Goal: Task Accomplishment & Management: Use online tool/utility

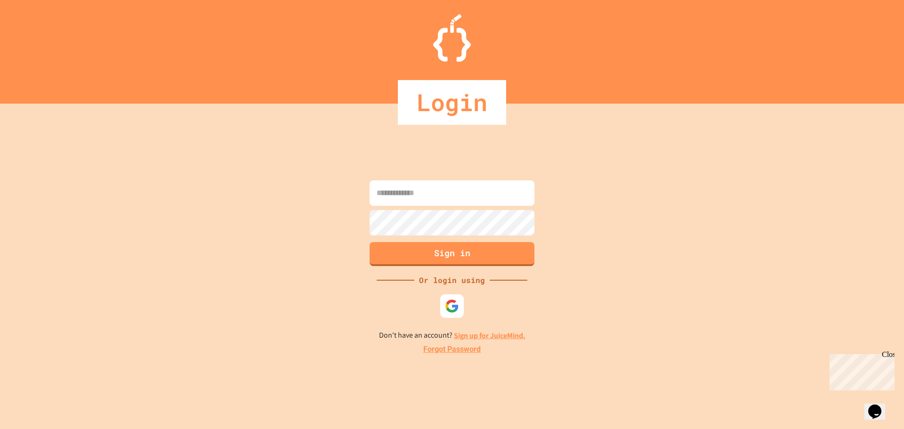
click at [448, 191] on input at bounding box center [452, 192] width 165 height 25
type input "**********"
click at [479, 260] on button "Sign in" at bounding box center [452, 253] width 168 height 24
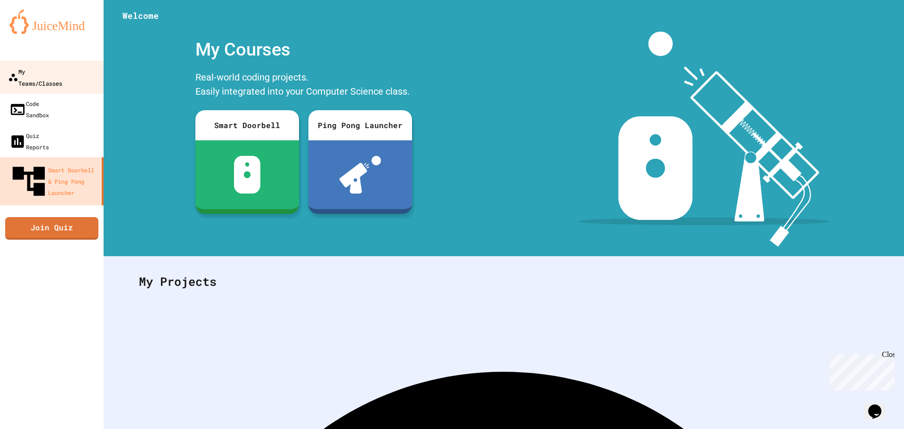
click at [48, 77] on div "My Teams/Classes" at bounding box center [35, 76] width 54 height 23
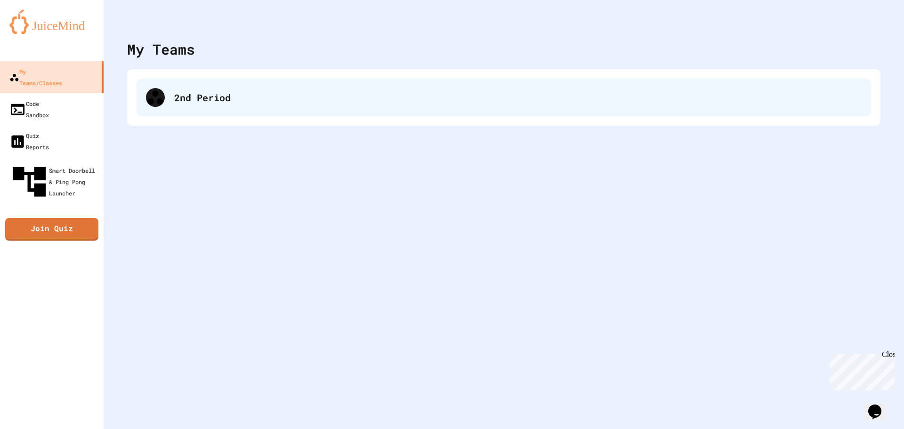
click at [205, 115] on div "2nd Period" at bounding box center [504, 98] width 735 height 38
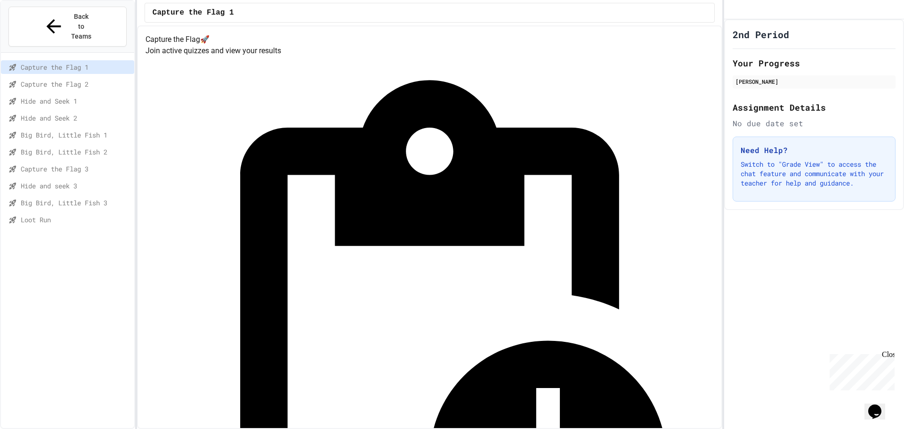
click at [41, 213] on div "Loot Run" at bounding box center [67, 220] width 133 height 14
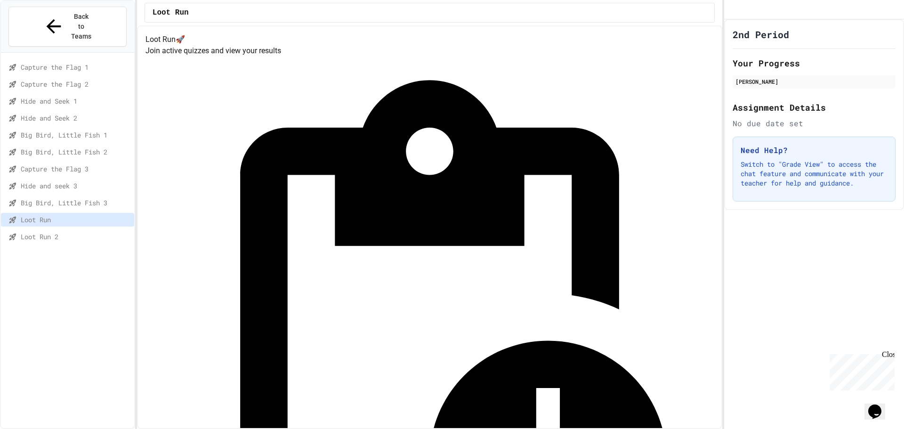
click at [47, 232] on span "Loot Run 2" at bounding box center [76, 237] width 110 height 10
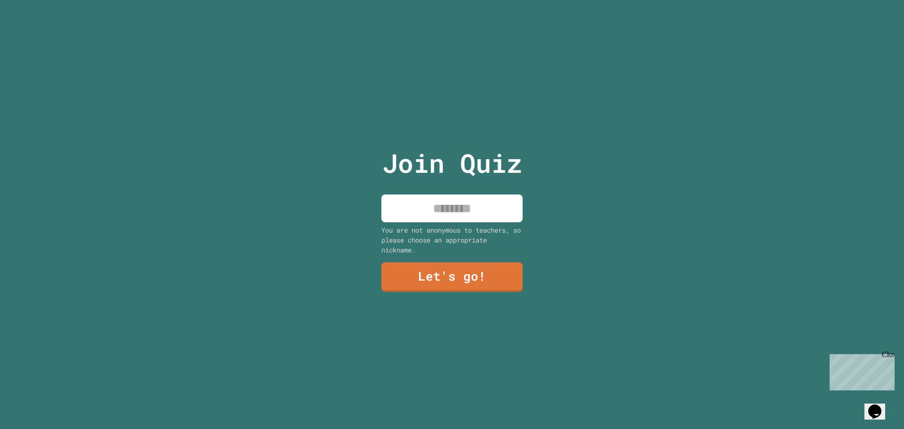
click at [444, 195] on input at bounding box center [452, 209] width 141 height 28
type input "********"
click at [459, 269] on link "Let's go!" at bounding box center [451, 276] width 139 height 31
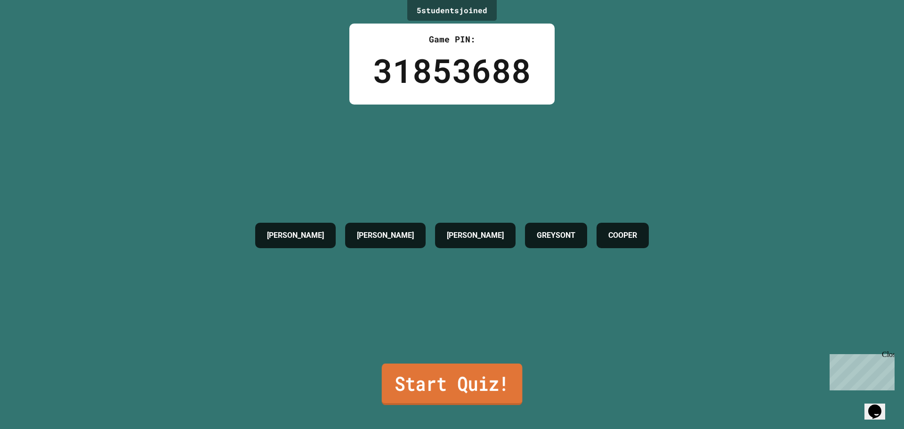
click at [470, 366] on link "Start Quiz!" at bounding box center [452, 384] width 141 height 41
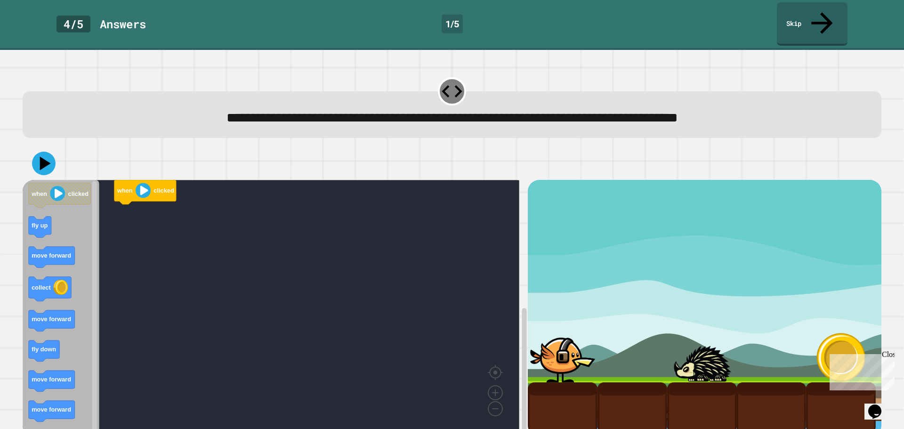
scroll to position [2, 0]
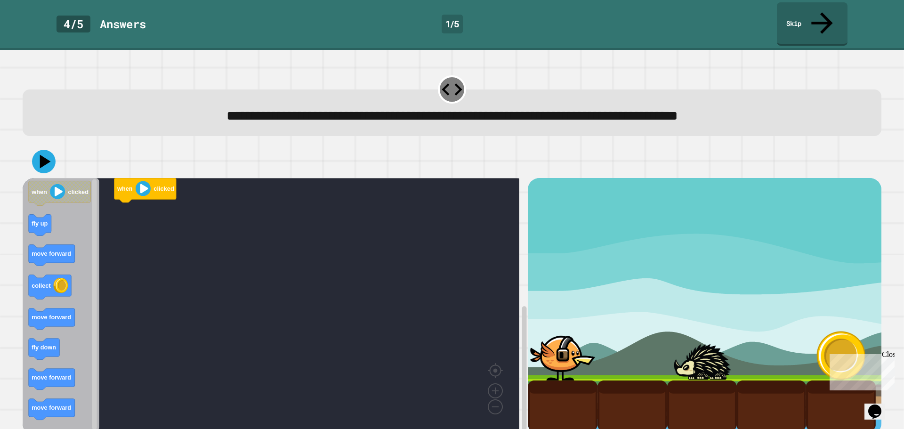
click at [90, 208] on icon "Blockly Workspace" at bounding box center [61, 304] width 77 height 253
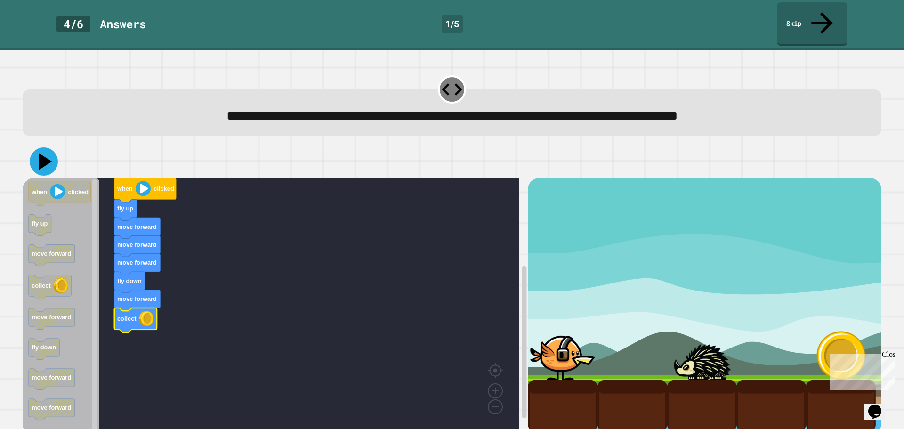
click at [40, 147] on button at bounding box center [44, 161] width 28 height 28
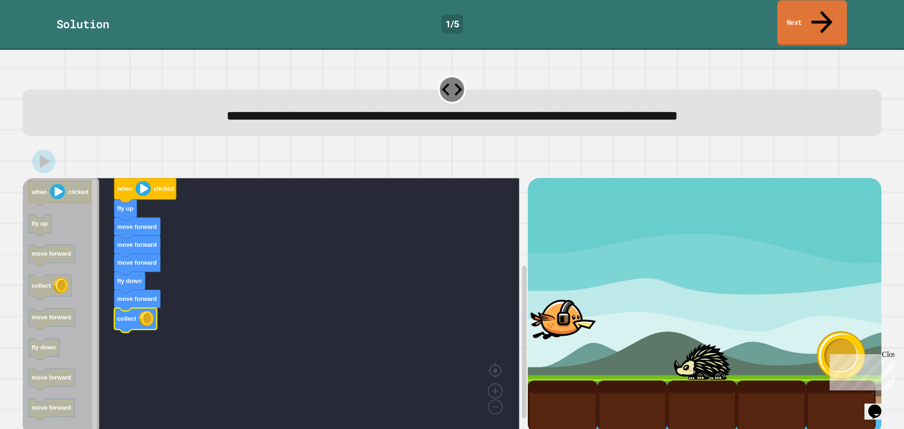
click at [807, 8] on link "Next" at bounding box center [813, 23] width 70 height 46
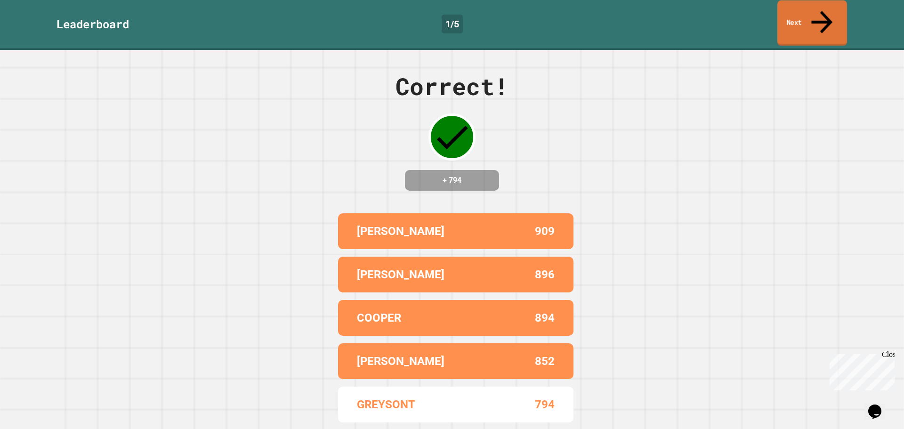
click at [812, 13] on link "Next" at bounding box center [813, 23] width 70 height 46
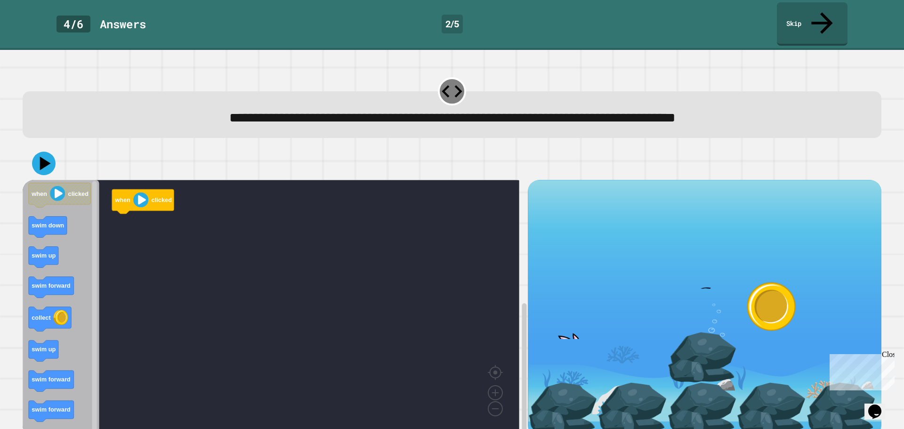
scroll to position [2, 0]
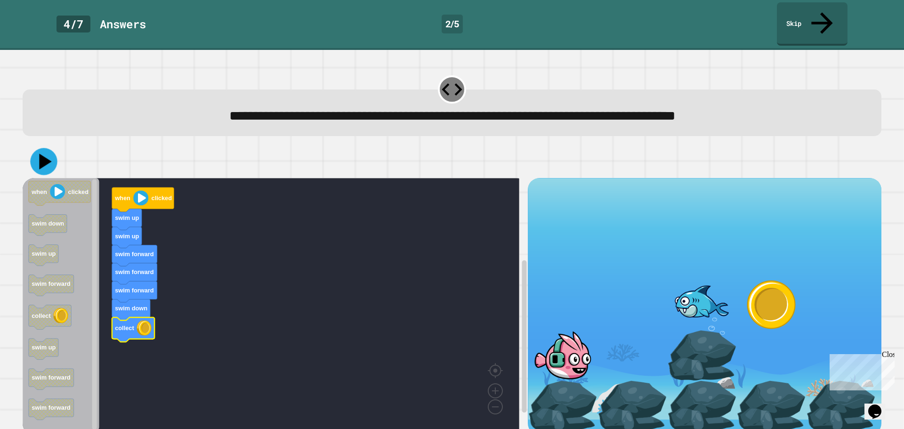
click at [46, 154] on icon at bounding box center [45, 162] width 12 height 16
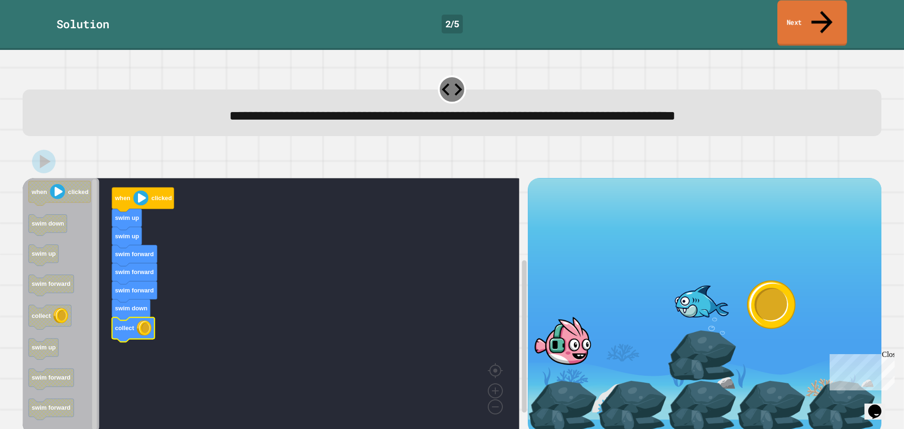
click at [824, 11] on icon at bounding box center [822, 22] width 21 height 23
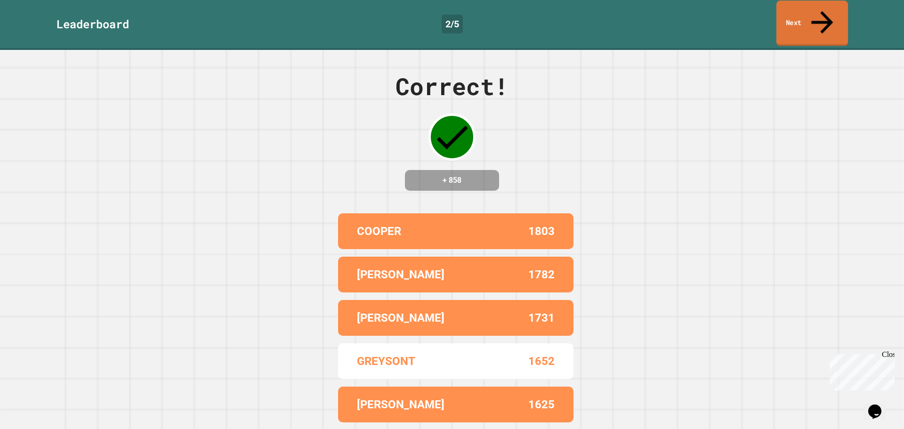
click at [813, 7] on link "Next" at bounding box center [813, 23] width 72 height 46
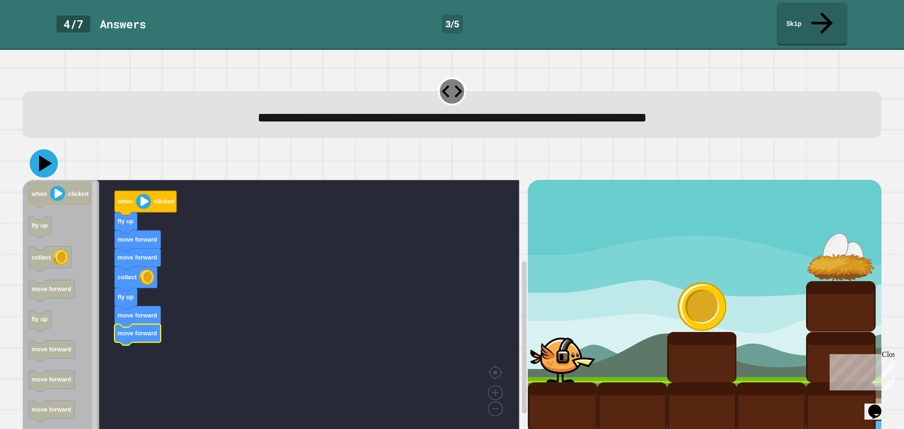
click at [40, 149] on icon at bounding box center [44, 163] width 28 height 28
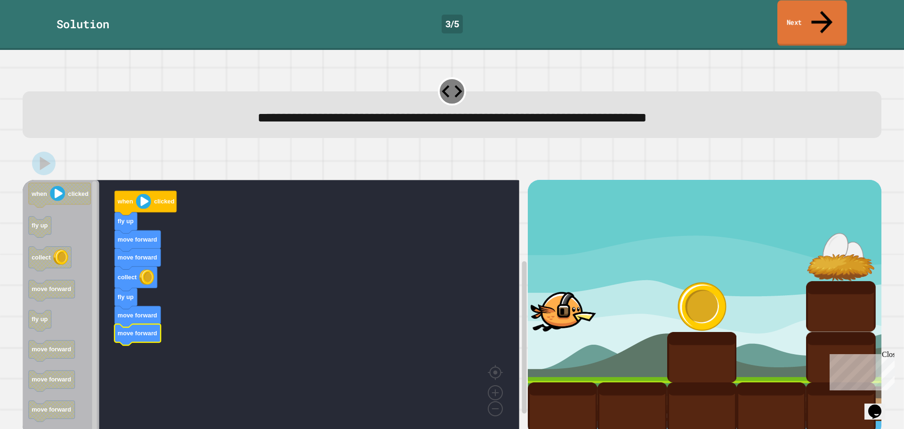
click at [799, 14] on link "Next" at bounding box center [813, 23] width 70 height 46
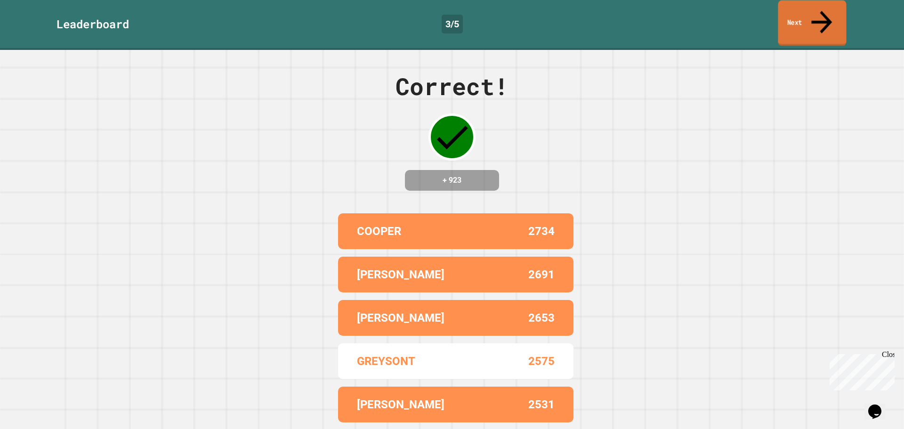
click at [813, 15] on link "Next" at bounding box center [812, 23] width 68 height 46
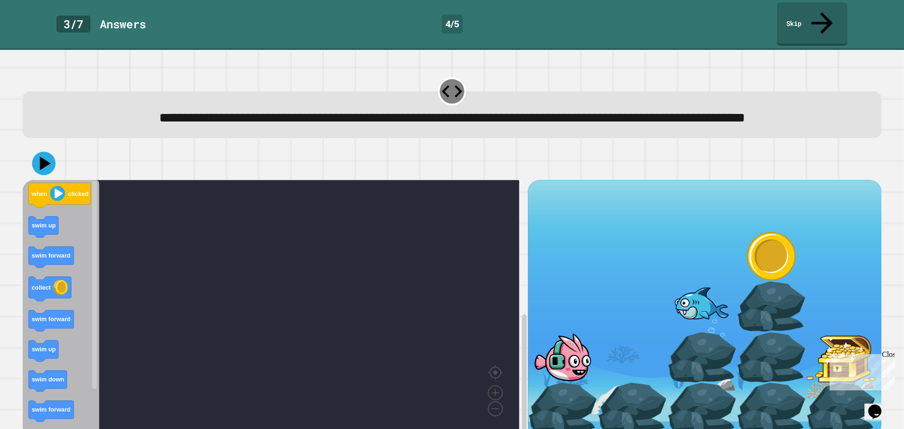
scroll to position [24, 0]
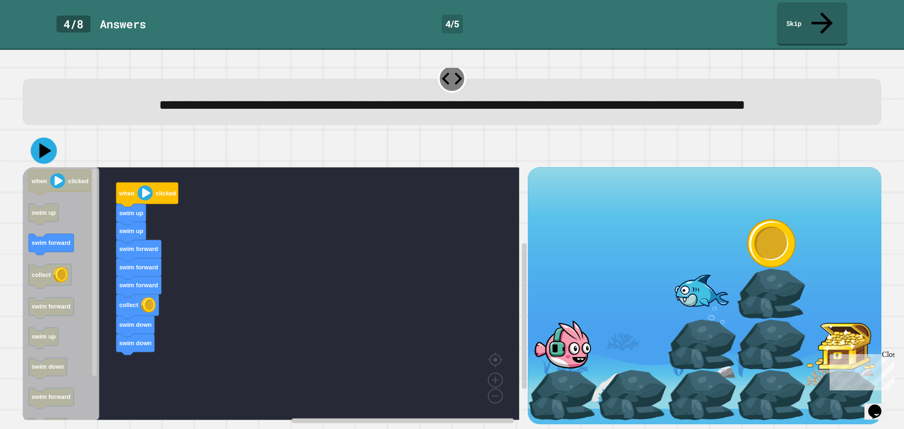
click at [47, 145] on icon at bounding box center [44, 151] width 26 height 26
click at [46, 148] on icon at bounding box center [44, 151] width 24 height 24
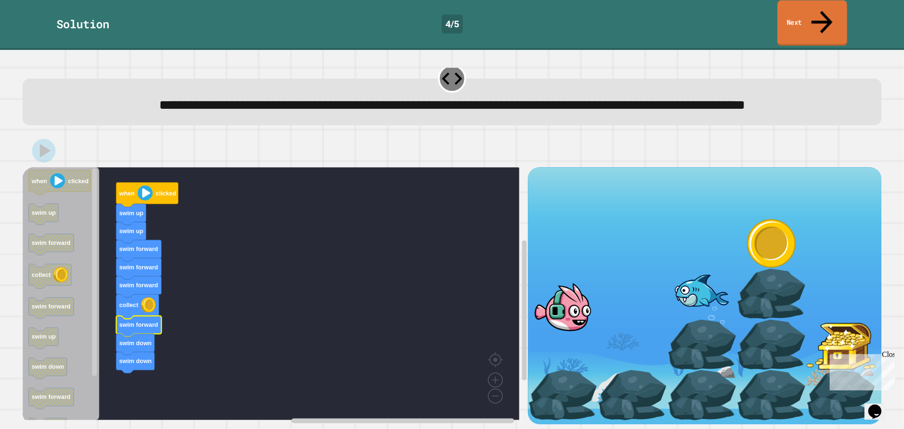
click at [808, 11] on link "Next" at bounding box center [813, 23] width 70 height 46
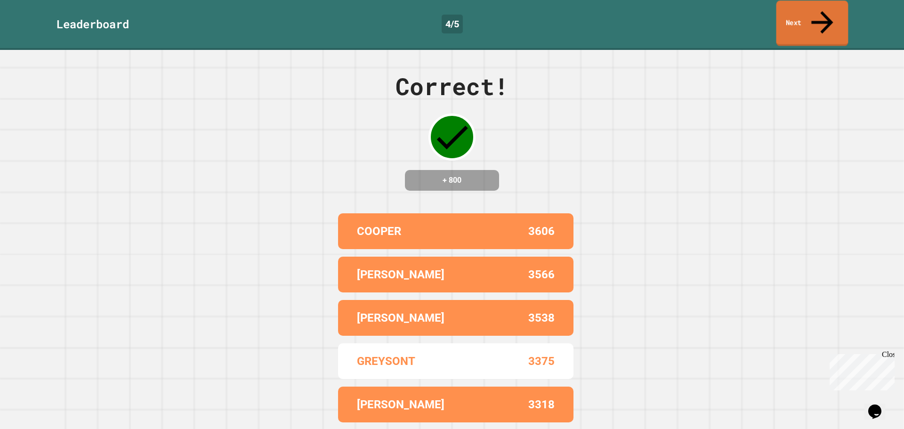
click at [808, 11] on link "Next" at bounding box center [813, 23] width 72 height 46
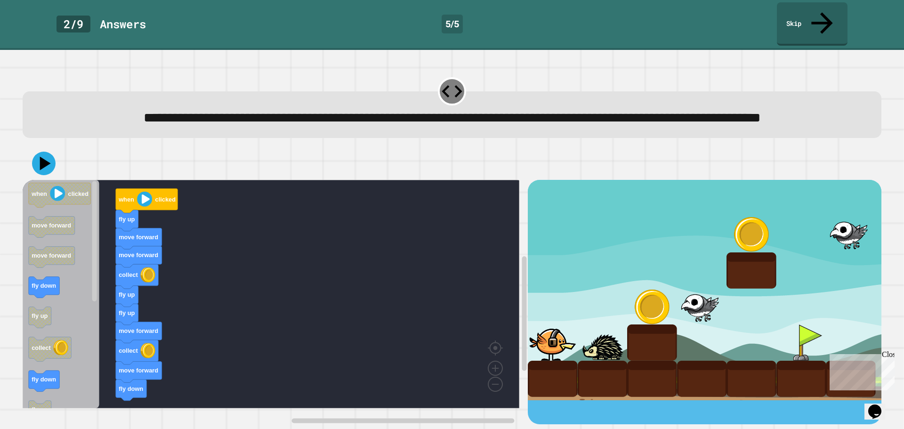
click at [122, 335] on div "when clicked fly up move forward move forward collect fly up fly up move forwar…" at bounding box center [275, 302] width 505 height 244
click at [109, 331] on div "when clicked fly up move forward move forward collect fly up fly up move forwar…" at bounding box center [275, 302] width 505 height 244
click at [106, 322] on div "when clicked fly up move forward move forward collect fly up fly up move forwar…" at bounding box center [275, 302] width 505 height 244
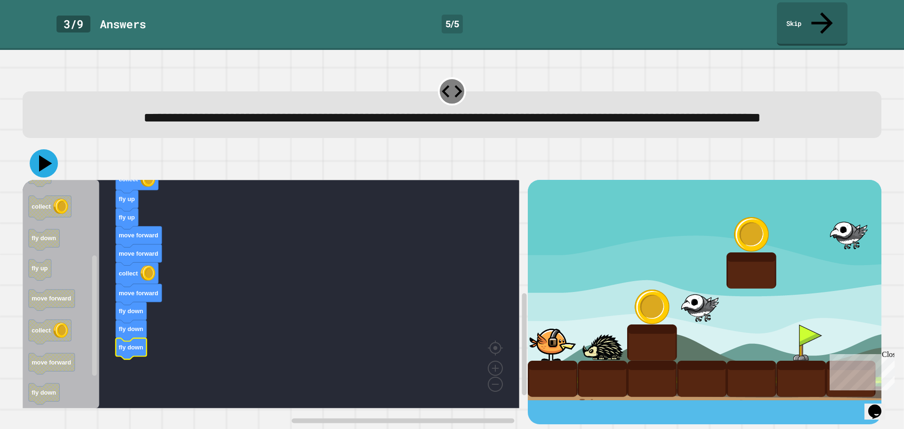
click at [40, 170] on icon at bounding box center [44, 163] width 28 height 28
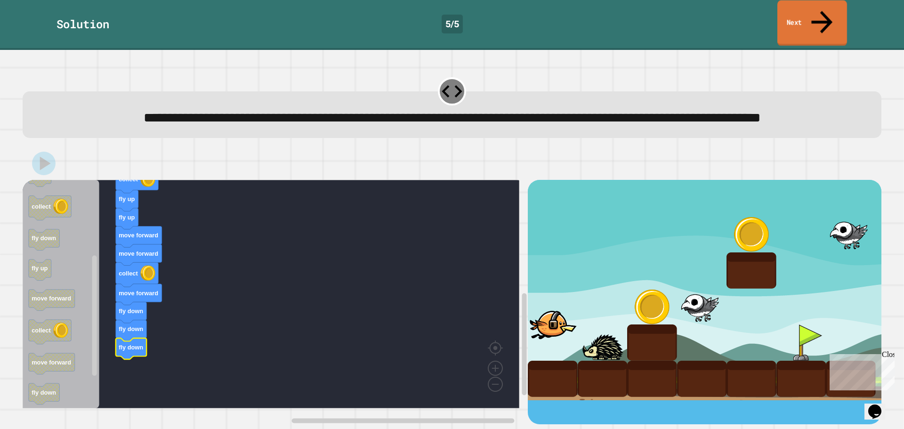
click at [810, 7] on link "Next" at bounding box center [813, 23] width 70 height 46
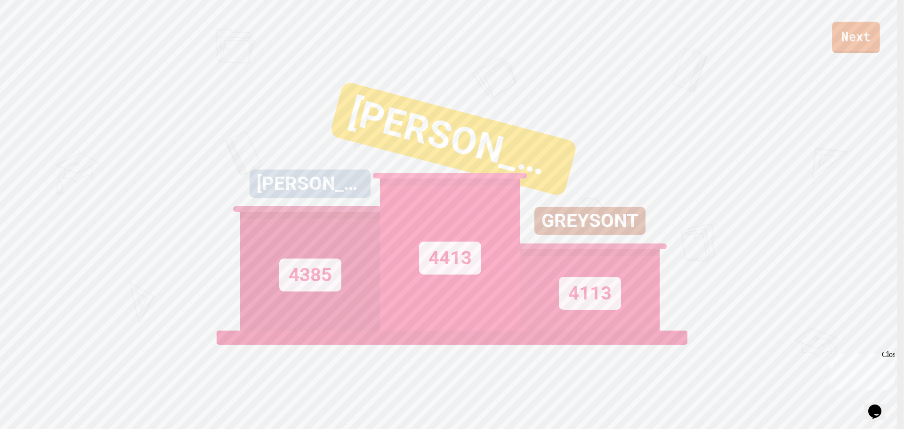
click at [860, 37] on link "Next" at bounding box center [856, 37] width 48 height 31
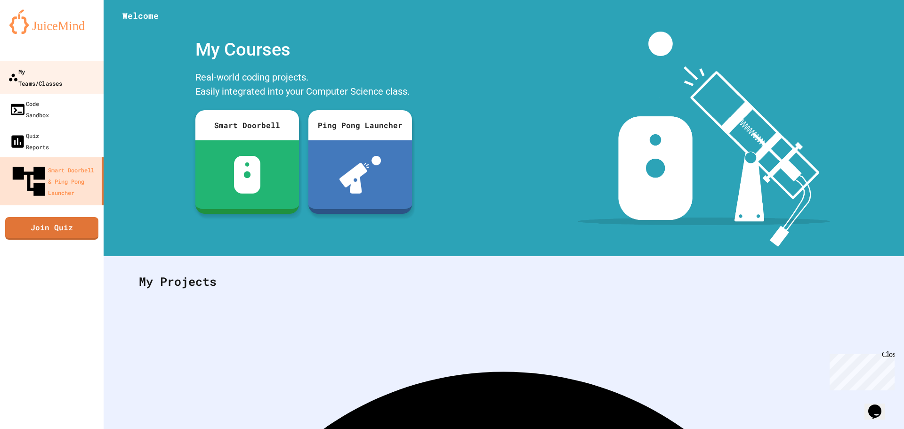
click at [48, 72] on div "My Teams/Classes" at bounding box center [35, 76] width 54 height 23
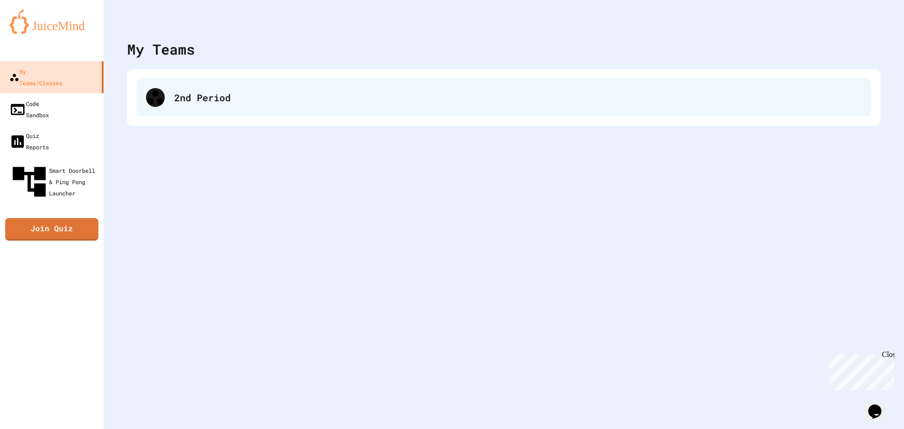
click at [181, 84] on div "2nd Period" at bounding box center [504, 98] width 735 height 38
